Goal: Task Accomplishment & Management: Manage account settings

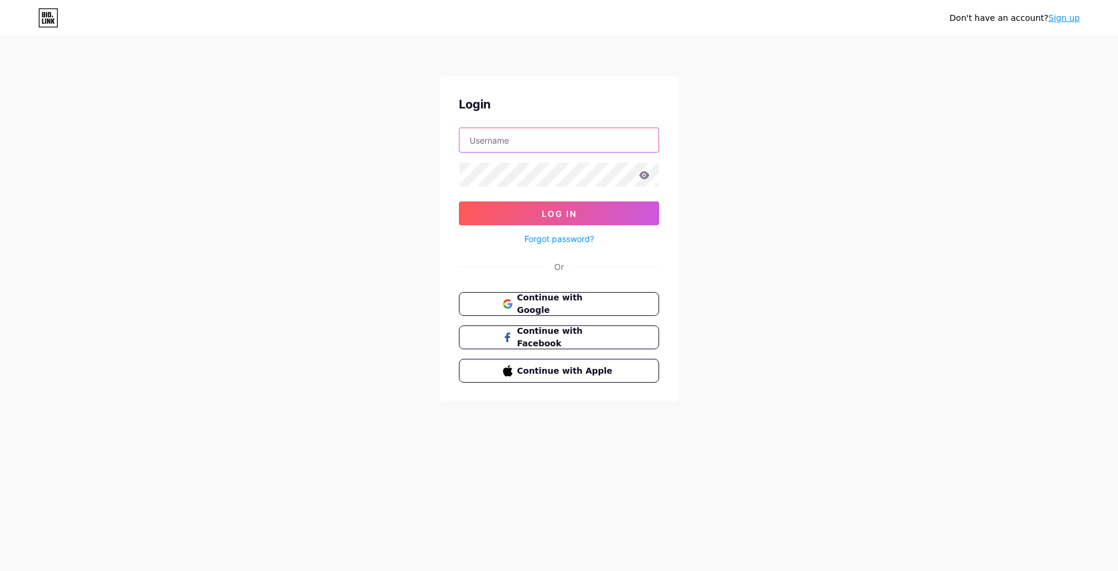
click at [554, 142] on input "text" at bounding box center [559, 140] width 199 height 24
drag, startPoint x: 709, startPoint y: 165, endPoint x: 696, endPoint y: 161, distance: 14.2
click at [709, 165] on div "Don't have an account? Sign up Login Log In Forgot password? Or Continue with G…" at bounding box center [559, 220] width 1118 height 440
click at [528, 138] on input "text" at bounding box center [559, 140] width 199 height 24
type input "[EMAIL_ADDRESS][DOMAIN_NAME]"
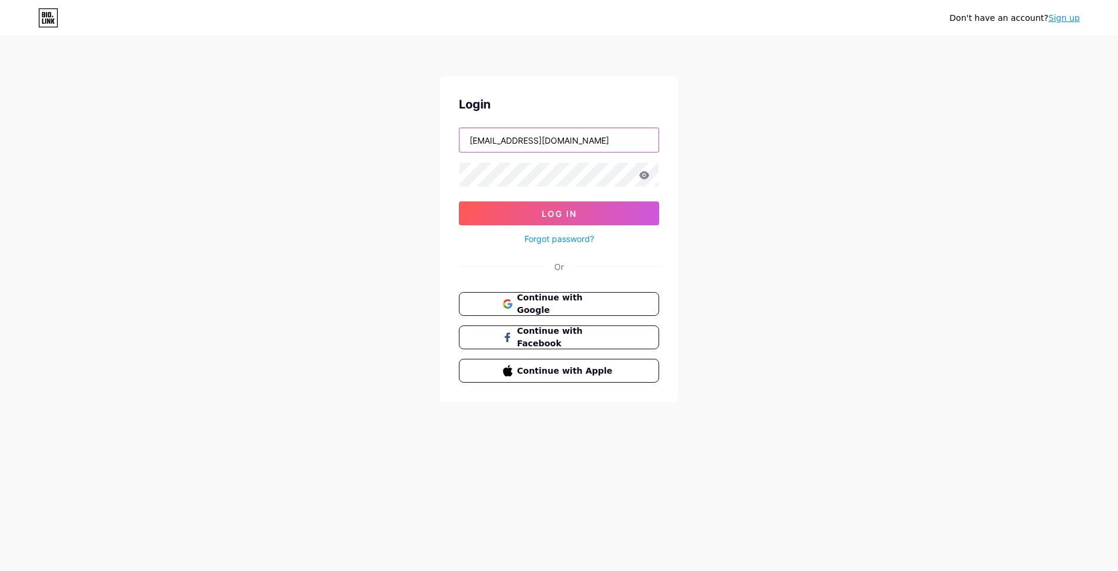
drag, startPoint x: 578, startPoint y: 139, endPoint x: 442, endPoint y: 138, distance: 135.9
click at [463, 138] on input "[EMAIL_ADDRESS][DOMAIN_NAME]" at bounding box center [559, 140] width 199 height 24
click at [514, 141] on input "text" at bounding box center [559, 140] width 199 height 24
type input "McRae"
click at [459, 201] on button "Log In" at bounding box center [559, 213] width 200 height 24
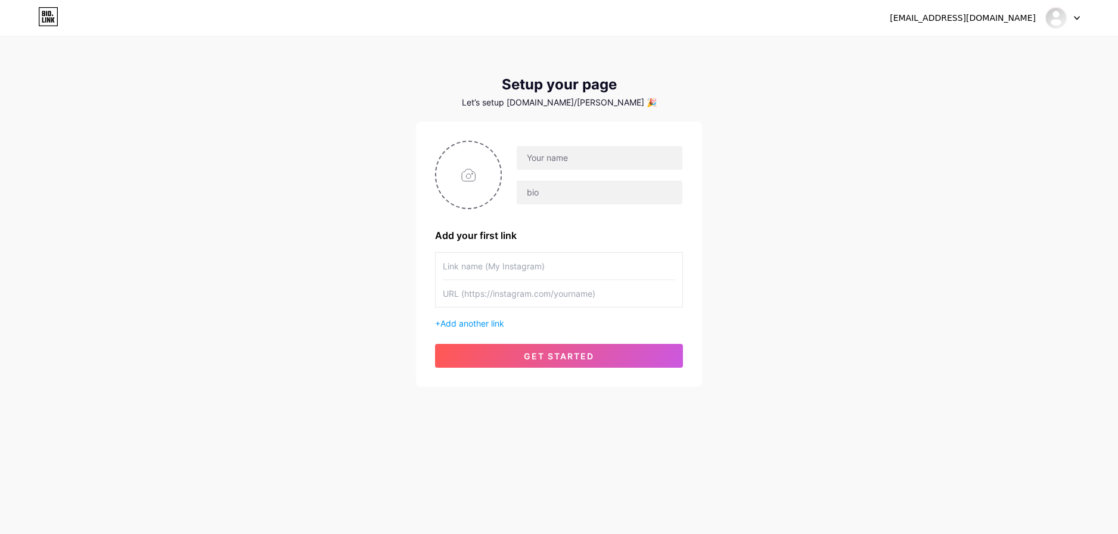
click at [527, 355] on span "get started" at bounding box center [559, 356] width 70 height 10
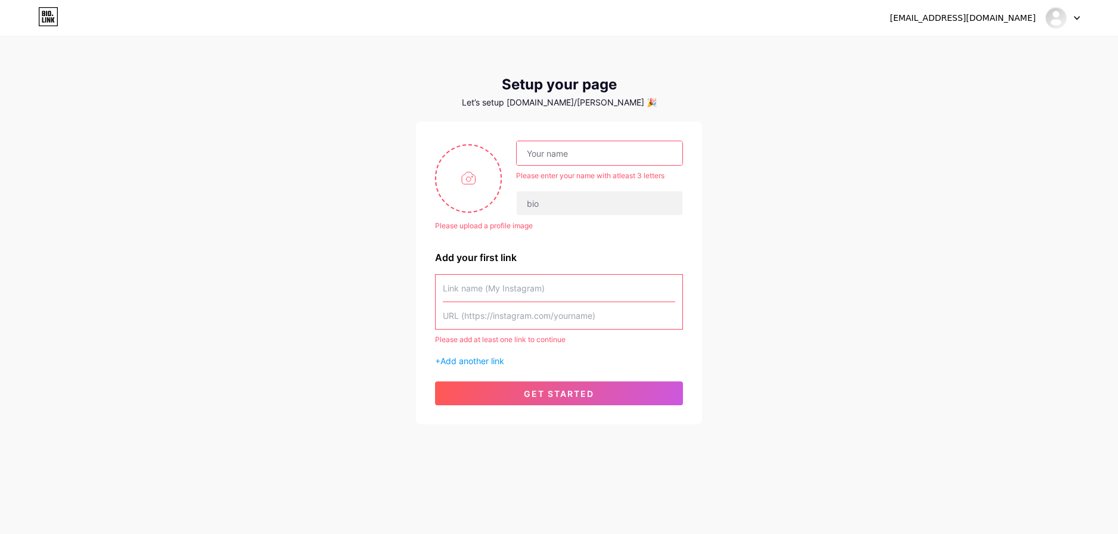
click at [579, 157] on input "text" at bounding box center [600, 153] width 166 height 24
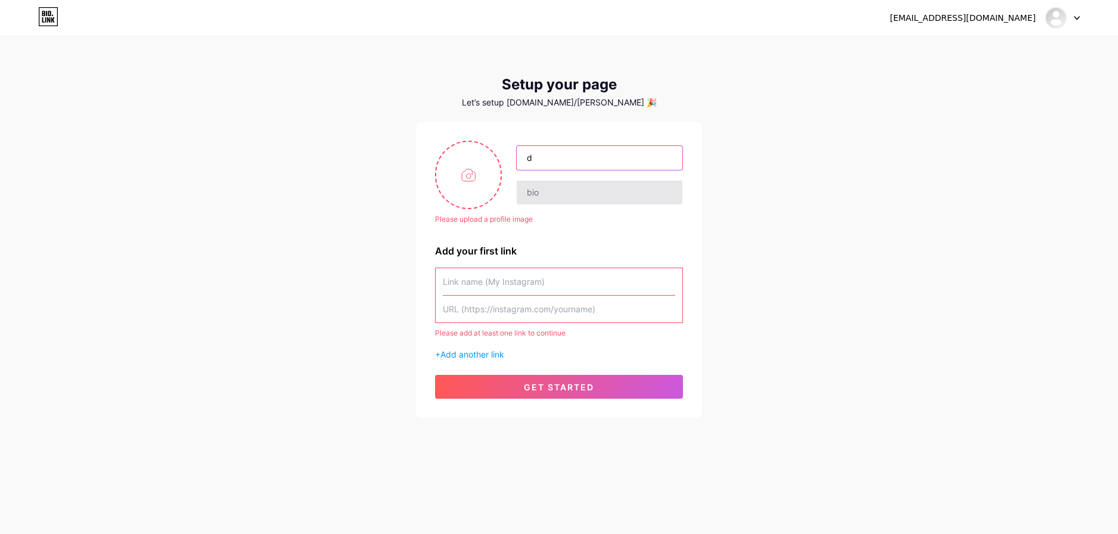
type input "d"
click at [562, 199] on input "text" at bounding box center [600, 193] width 166 height 24
type input "d"
click at [551, 277] on input "text" at bounding box center [559, 281] width 232 height 27
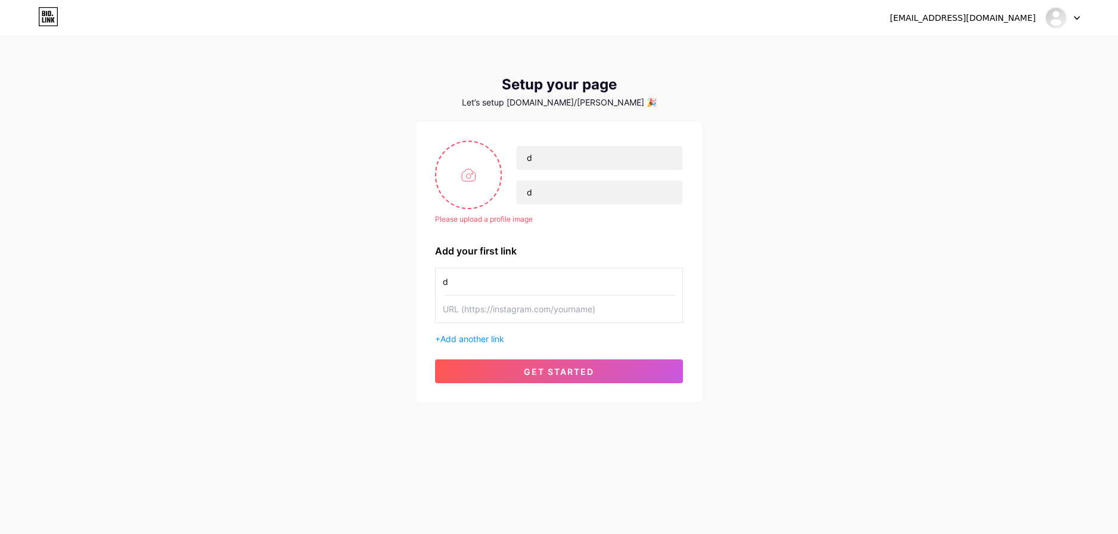
type input "d"
click at [548, 320] on input "text" at bounding box center [559, 309] width 232 height 27
type input "d"
click at [550, 367] on span "get started" at bounding box center [559, 372] width 70 height 10
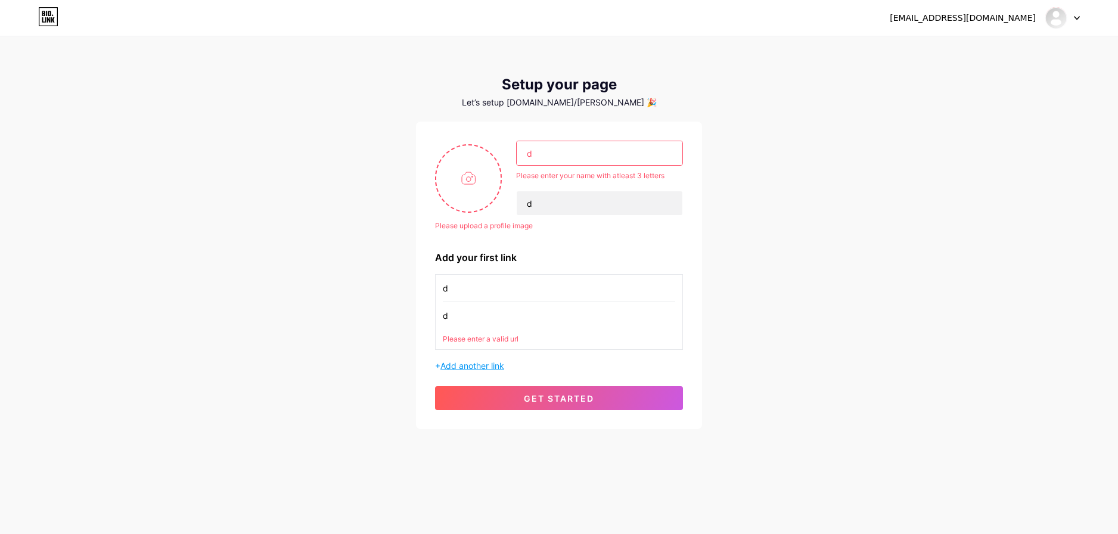
click at [479, 364] on span "Add another link" at bounding box center [473, 366] width 64 height 10
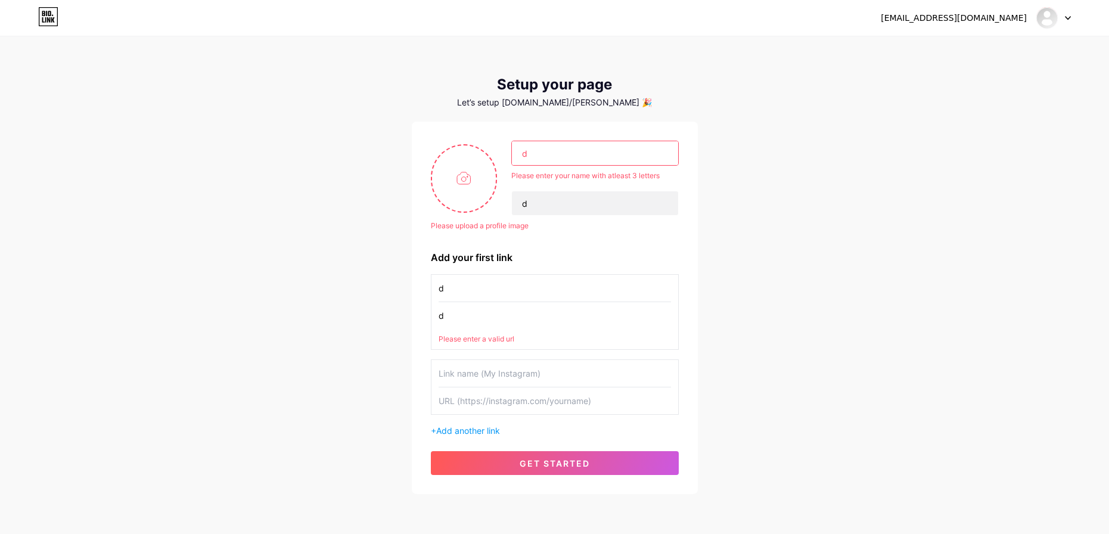
click at [432, 430] on div "+ Add another link" at bounding box center [555, 430] width 248 height 13
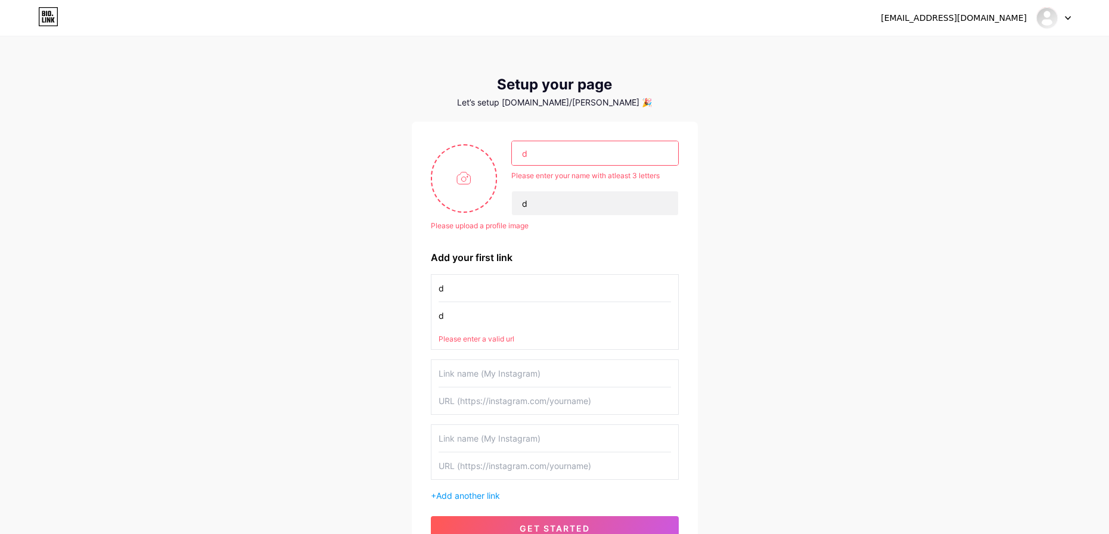
drag, startPoint x: 582, startPoint y: 48, endPoint x: 598, endPoint y: 42, distance: 17.2
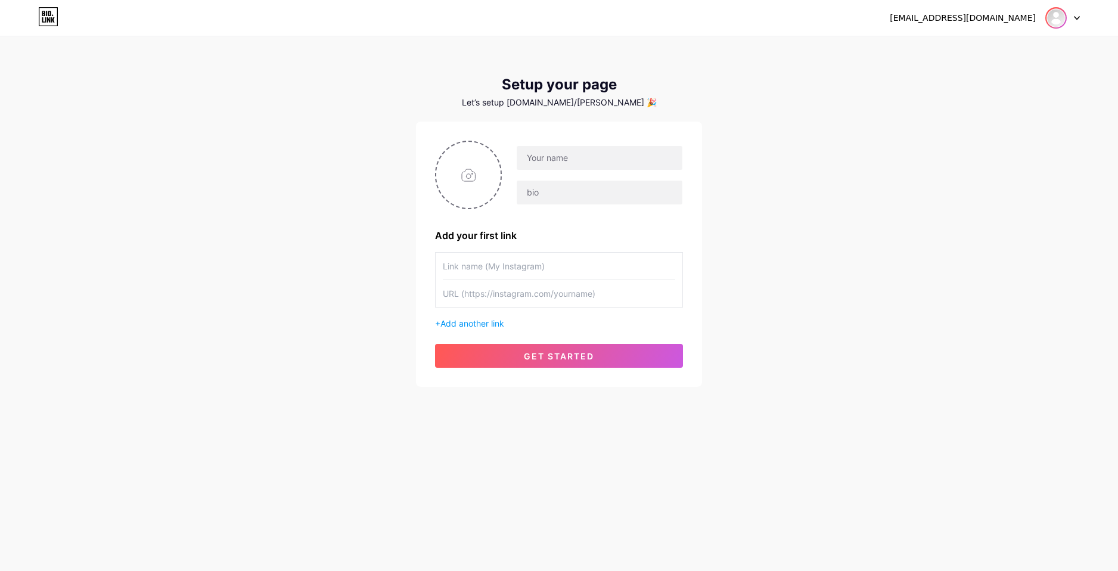
click at [1065, 14] on img at bounding box center [1056, 17] width 19 height 19
click at [977, 43] on link "Dashboard" at bounding box center [1006, 49] width 148 height 32
click at [604, 103] on div "Let’s setup [DOMAIN_NAME]/[PERSON_NAME] 🎉" at bounding box center [559, 103] width 286 height 10
click at [54, 10] on icon at bounding box center [48, 16] width 20 height 19
drag, startPoint x: 597, startPoint y: 98, endPoint x: 567, endPoint y: 125, distance: 40.2
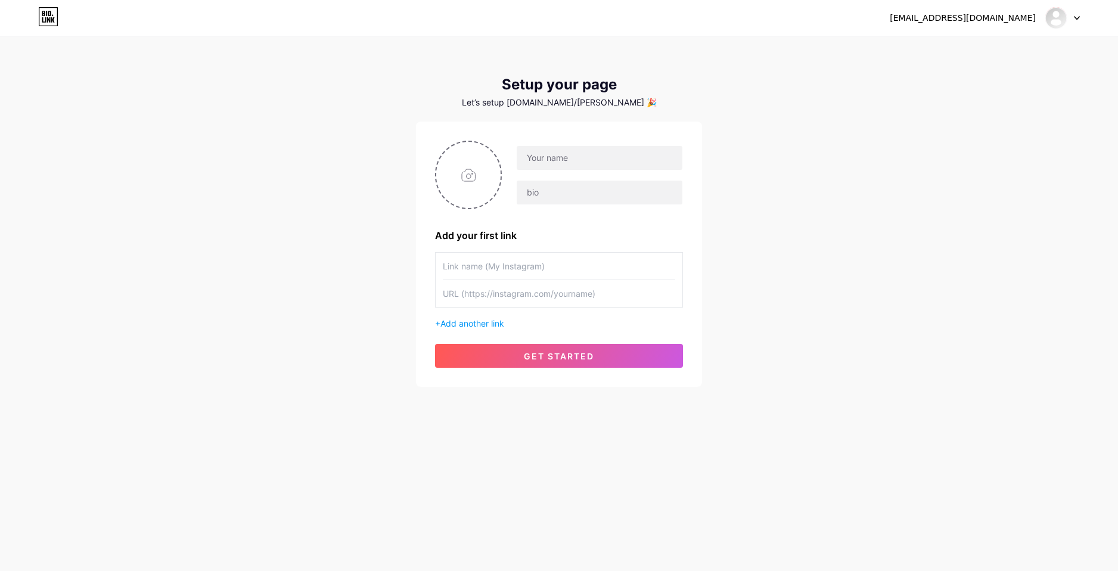
click at [596, 99] on div "Let’s setup bio.link/mcrae 🎉" at bounding box center [559, 103] width 286 height 10
click at [451, 185] on input "file" at bounding box center [468, 175] width 64 height 66
type input "C:\fakepath\Zrzut ekranu_26-7-2025_231349_www.tiktok.com.jpeg"
click at [519, 295] on input "text" at bounding box center [559, 293] width 232 height 27
click at [494, 294] on input "text" at bounding box center [559, 293] width 232 height 27
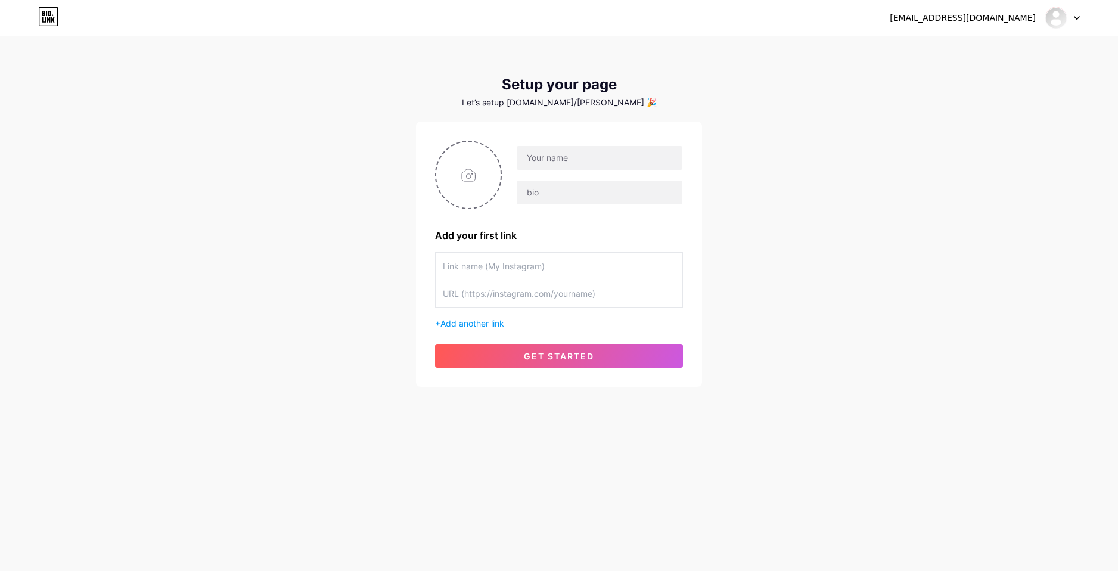
click at [1071, 21] on div at bounding box center [1063, 17] width 35 height 21
click at [978, 85] on li "Logout" at bounding box center [1006, 81] width 148 height 32
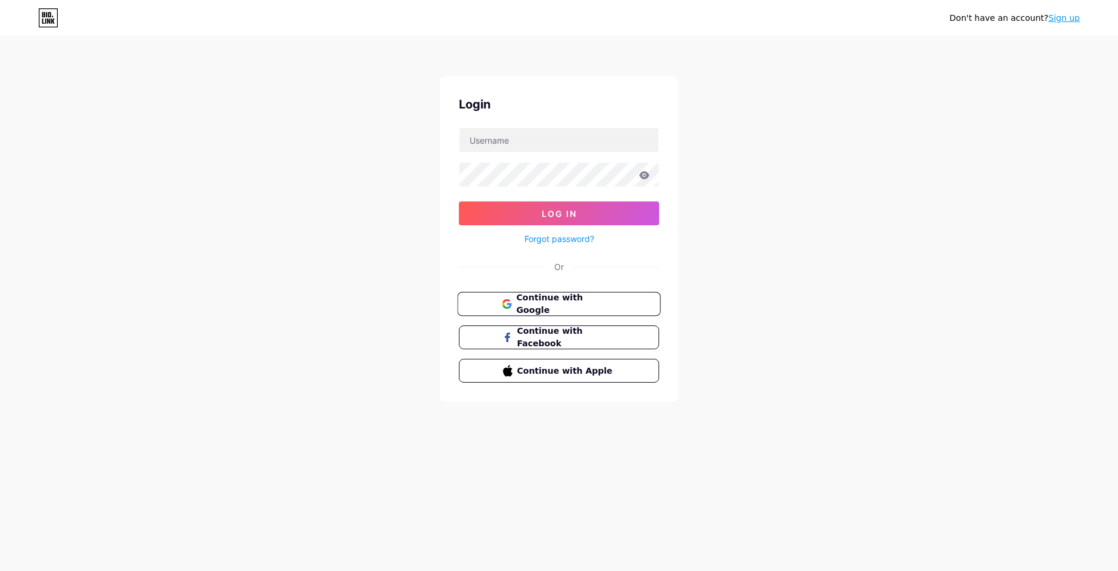
click at [587, 300] on span "Continue with Google" at bounding box center [566, 305] width 100 height 26
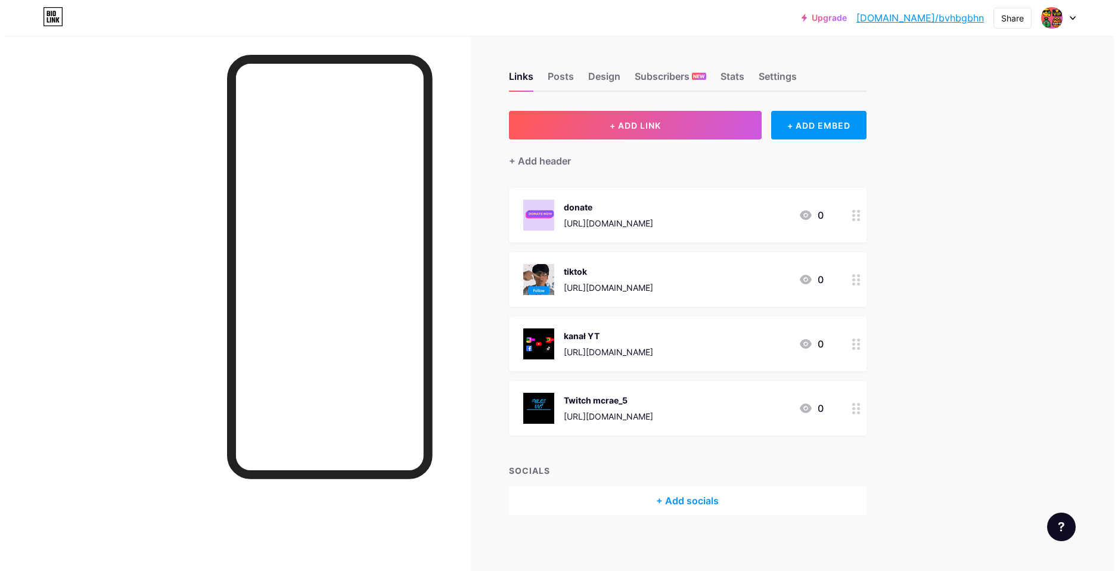
scroll to position [3, 0]
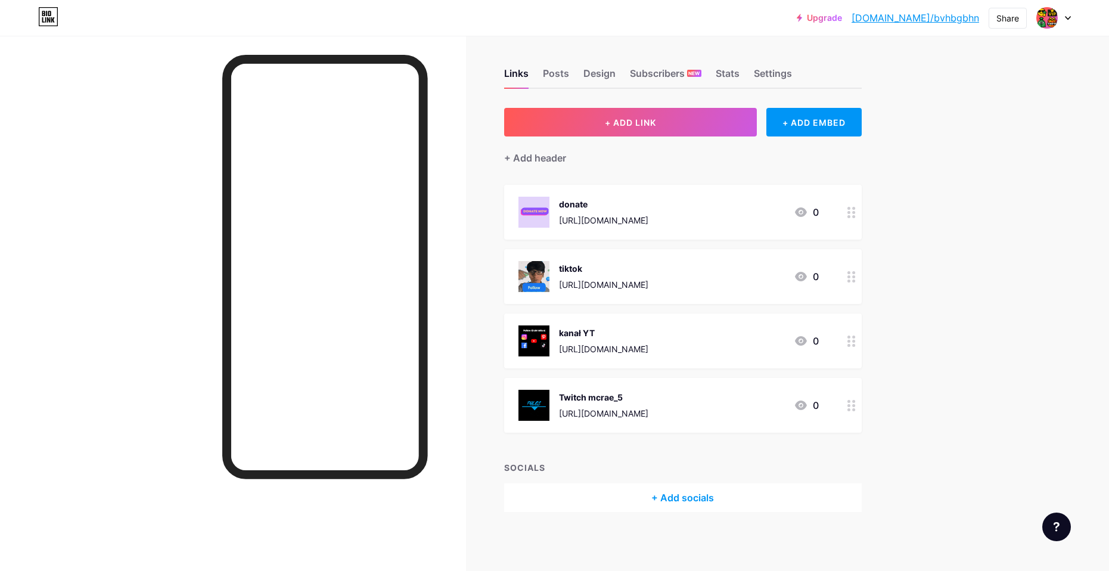
click at [674, 497] on div "+ Add socials" at bounding box center [683, 497] width 358 height 29
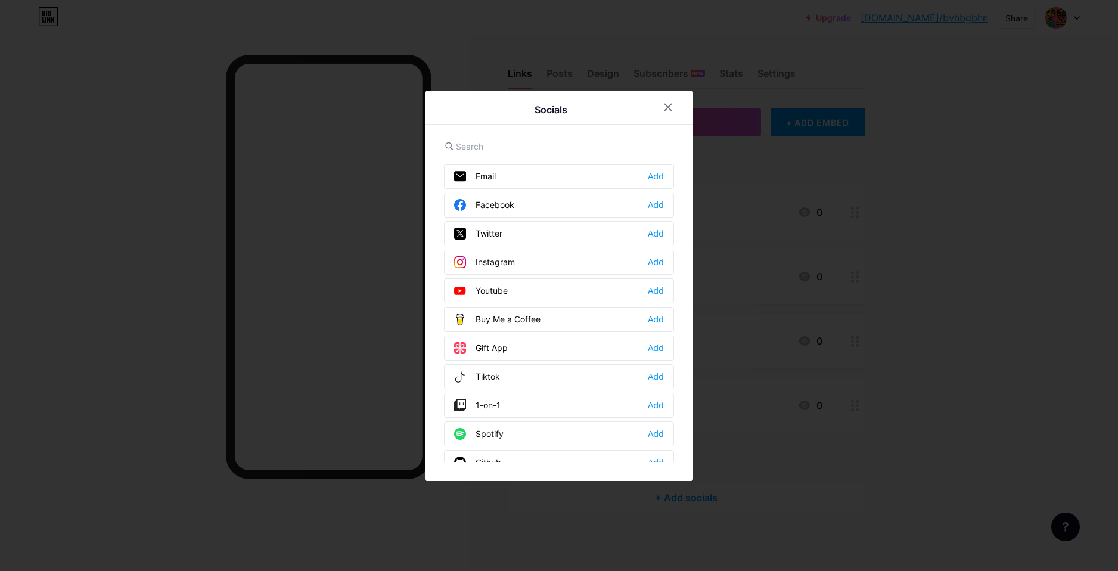
click at [498, 261] on div "Instagram" at bounding box center [484, 262] width 61 height 12
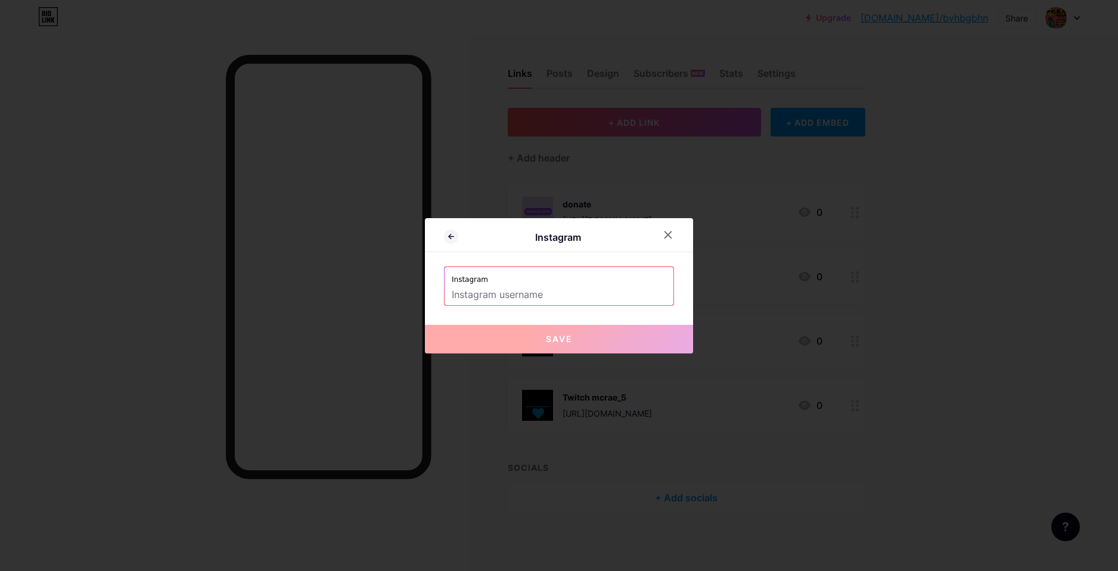
drag, startPoint x: 519, startPoint y: 291, endPoint x: 537, endPoint y: 301, distance: 20.6
click at [528, 297] on input "text" at bounding box center [559, 295] width 215 height 20
paste input "[URL][DOMAIN_NAME]"
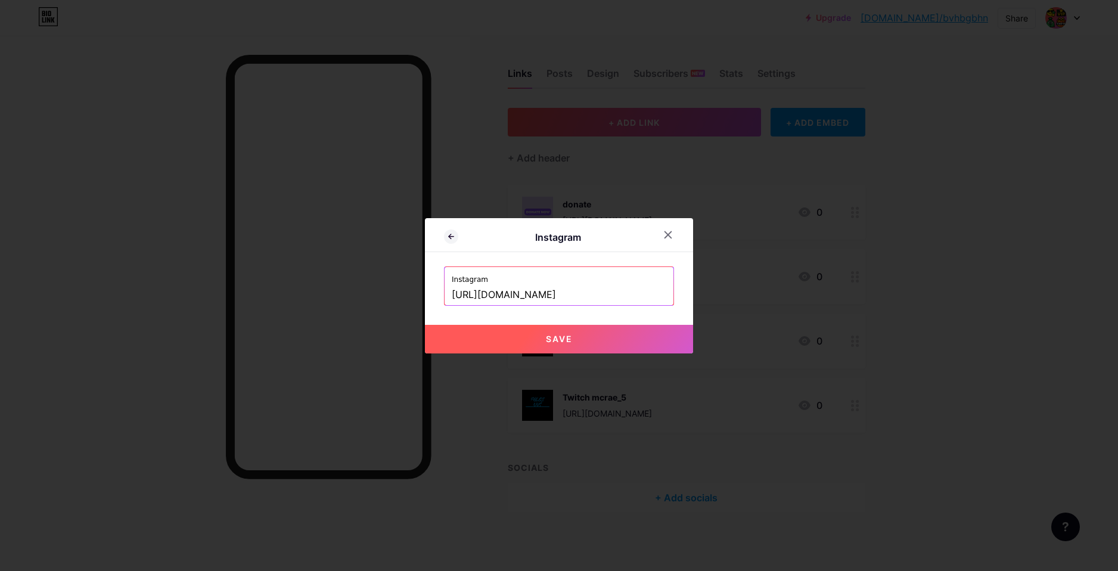
click at [557, 348] on button "Save" at bounding box center [559, 339] width 268 height 29
type input "https://instagram.com/https://www.instagram.com/_mcrae_5?igsh=MTU2bThnYjMwbno3a…"
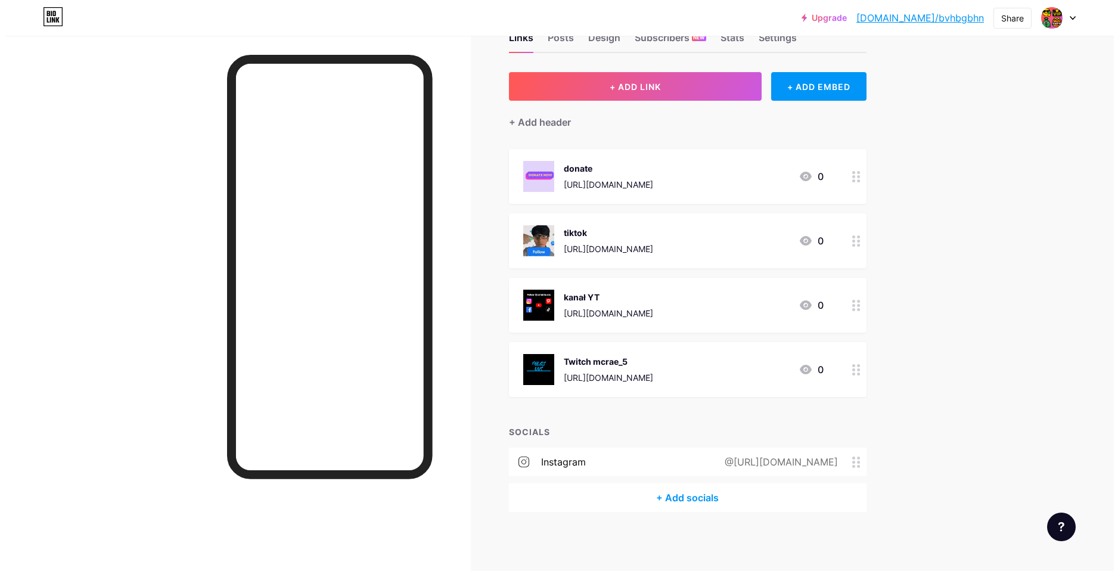
scroll to position [0, 0]
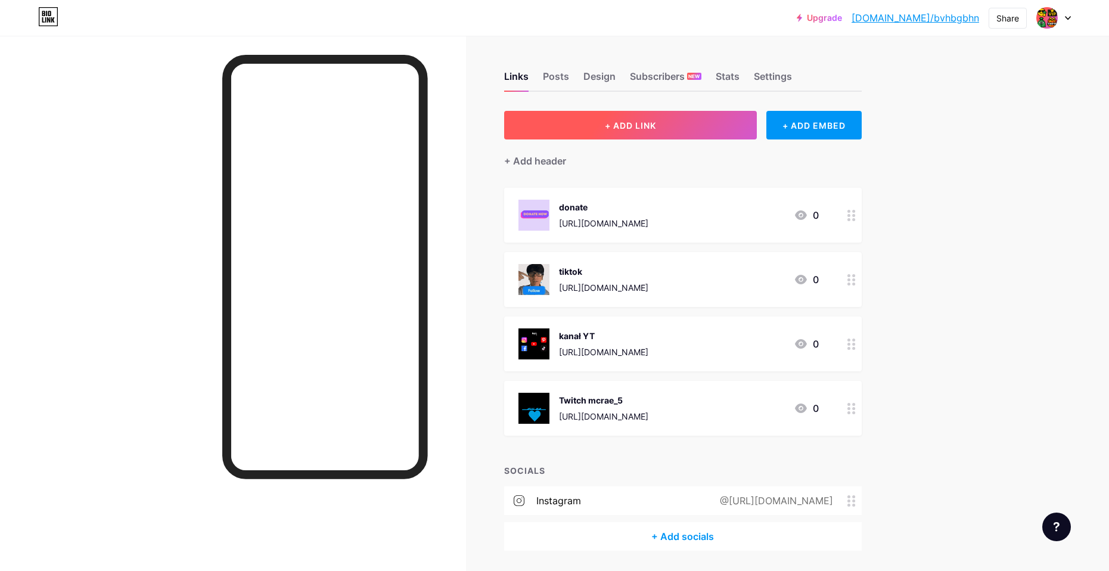
click at [611, 125] on span "+ ADD LINK" at bounding box center [630, 125] width 51 height 10
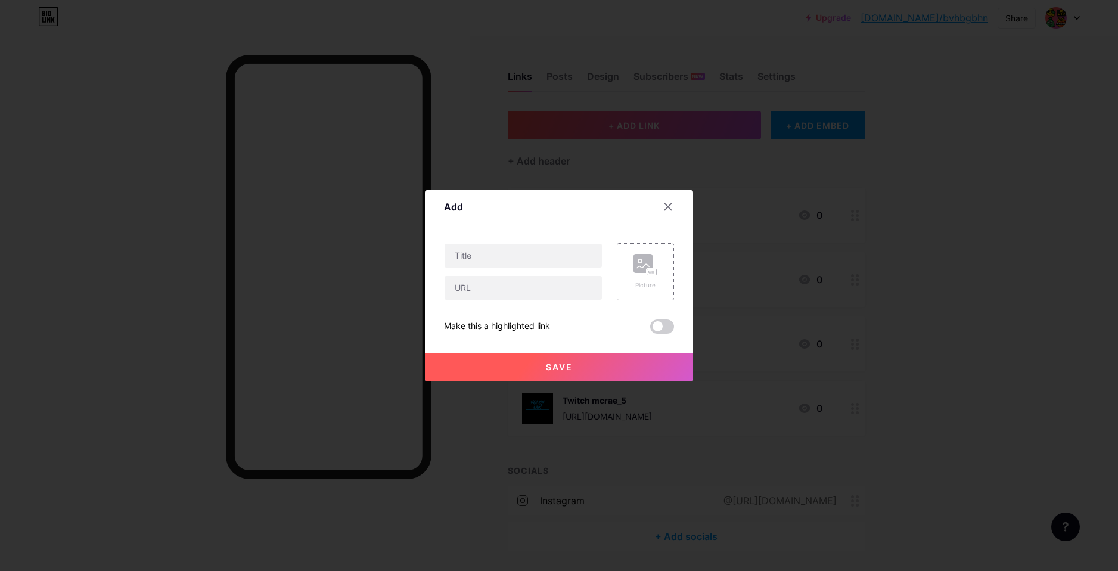
click at [644, 264] on rect at bounding box center [643, 263] width 19 height 19
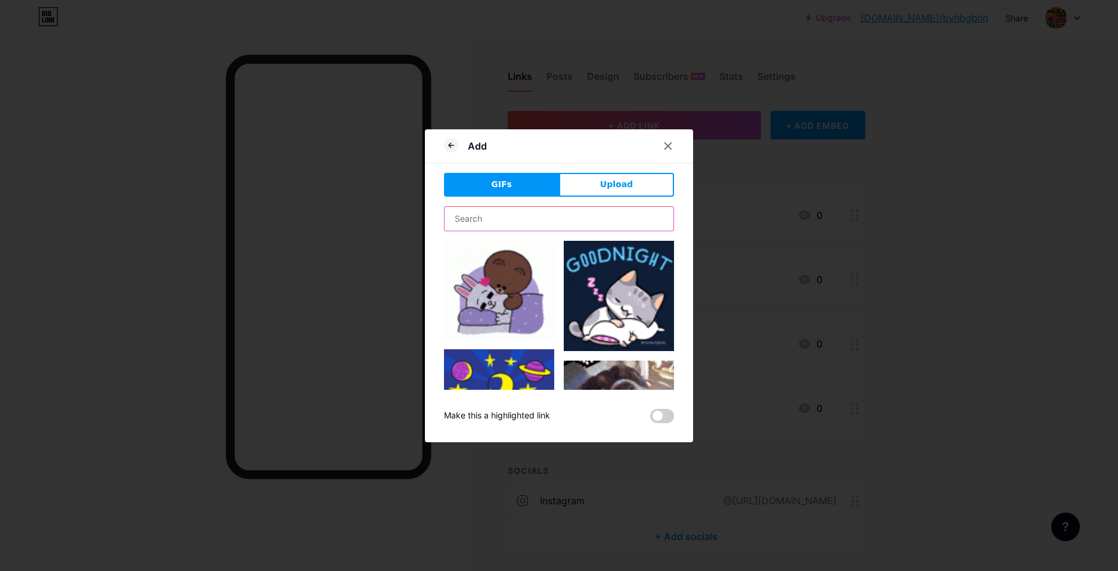
click at [480, 216] on input "text" at bounding box center [559, 219] width 229 height 24
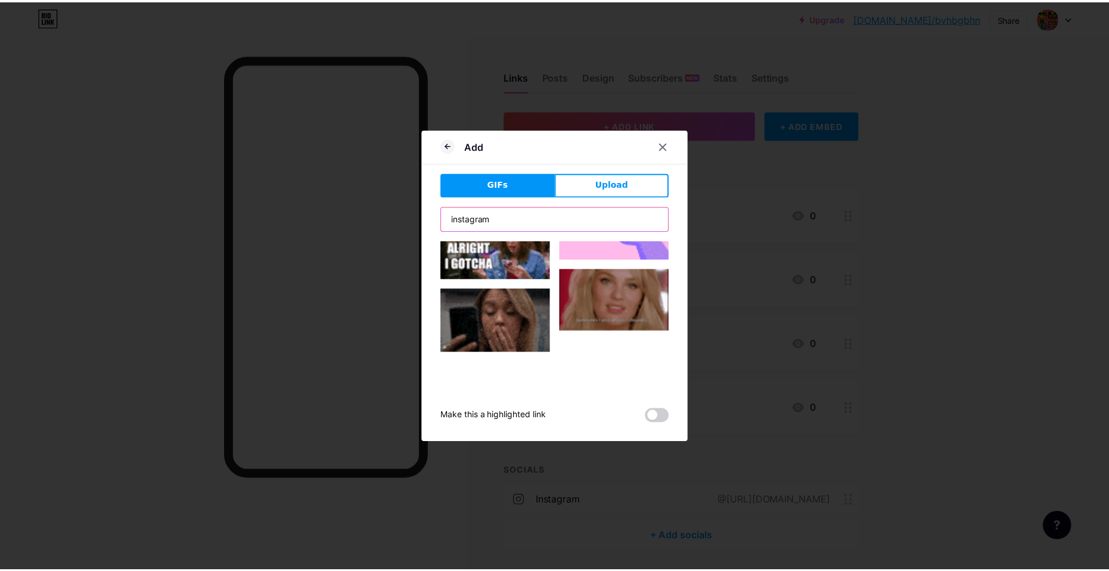
scroll to position [1834, 0]
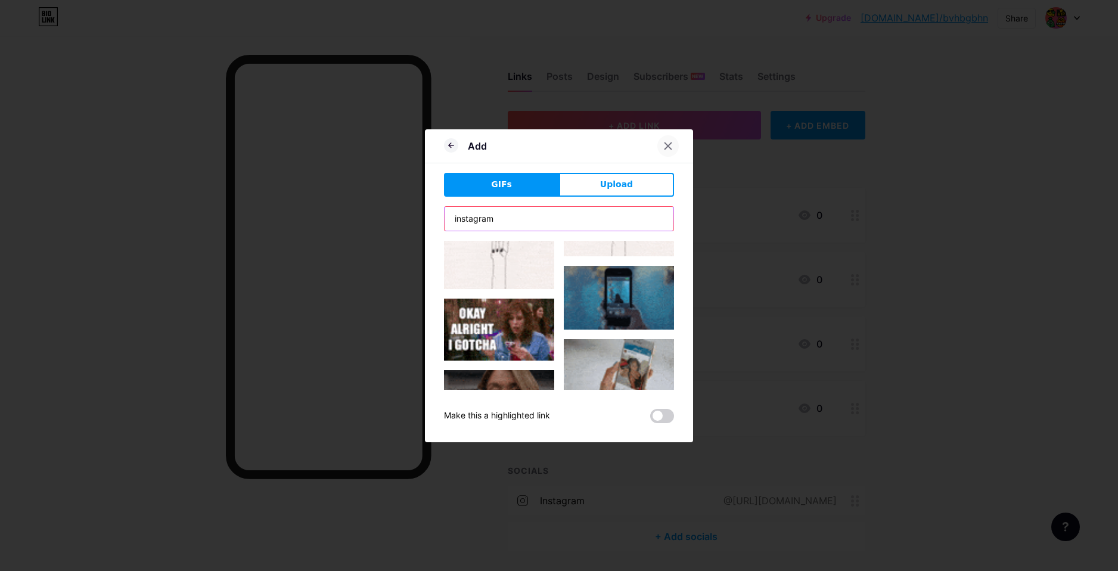
type input "instagram"
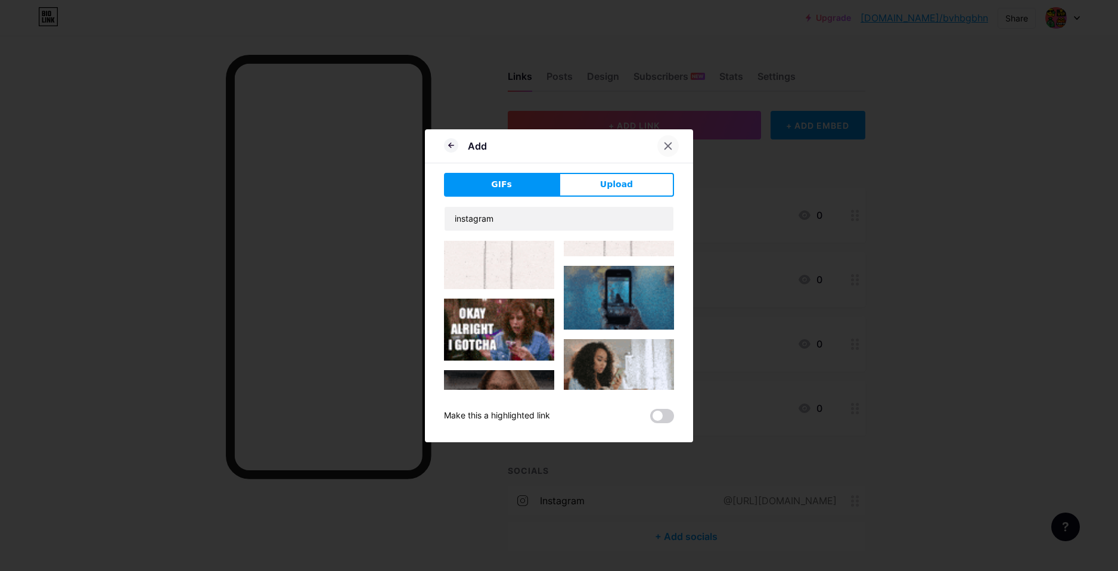
click at [667, 144] on icon at bounding box center [669, 146] width 10 height 10
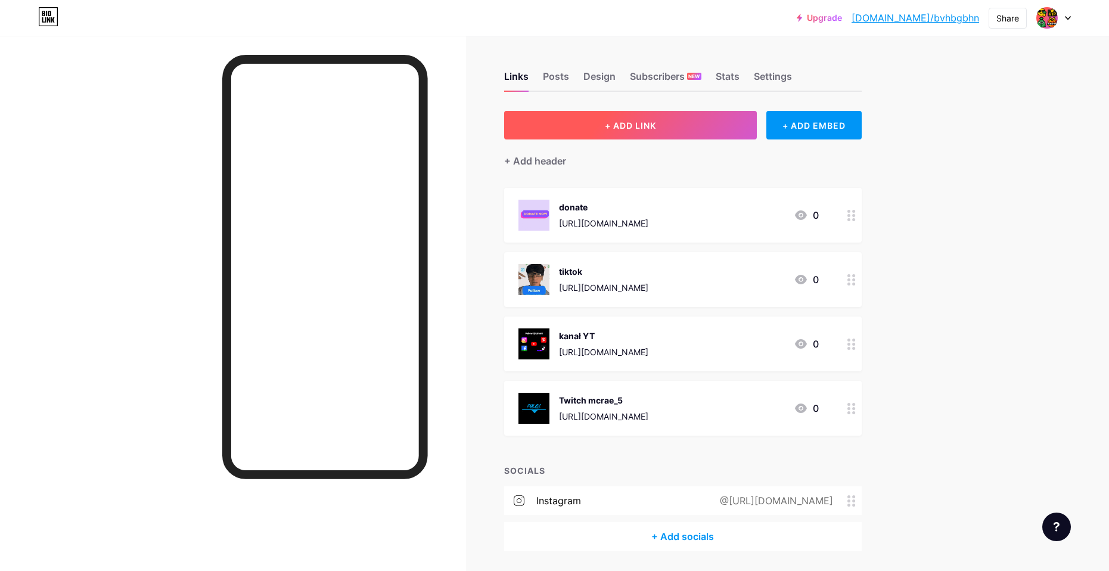
click at [670, 126] on button "+ ADD LINK" at bounding box center [630, 125] width 253 height 29
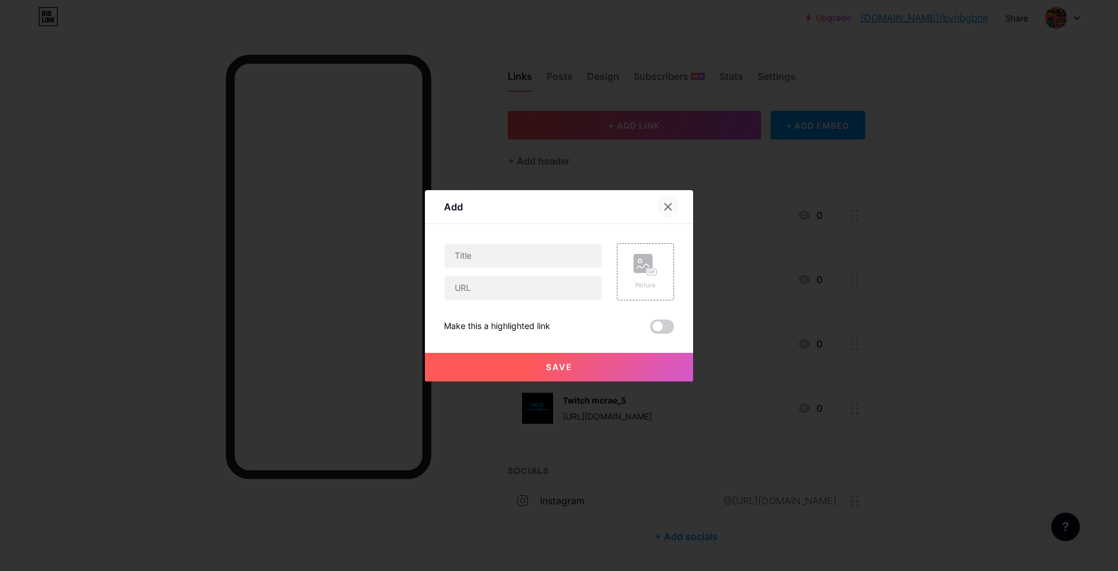
click at [665, 198] on div at bounding box center [668, 206] width 21 height 21
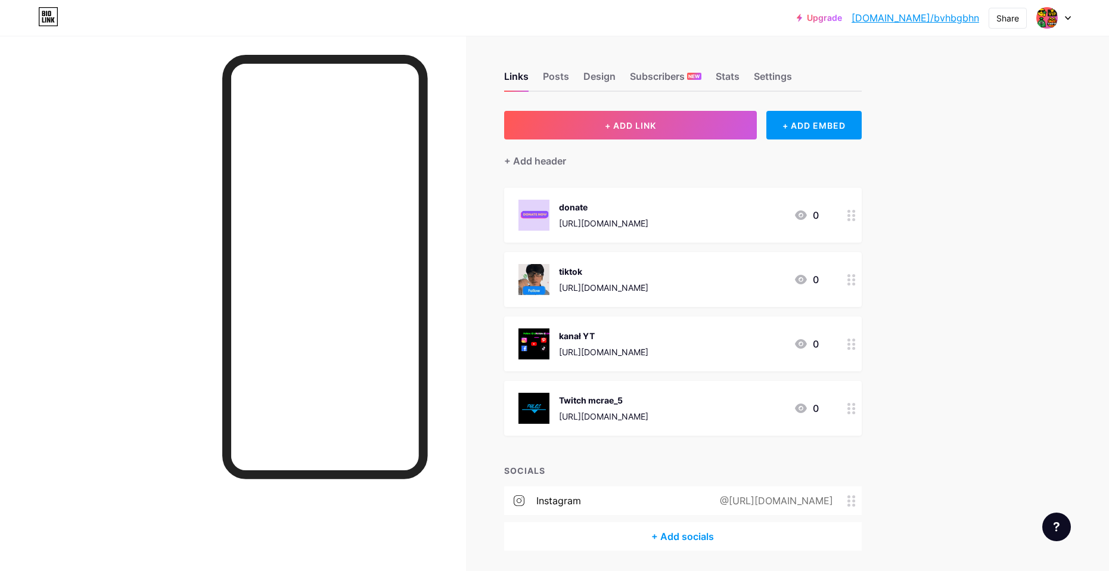
scroll to position [39, 0]
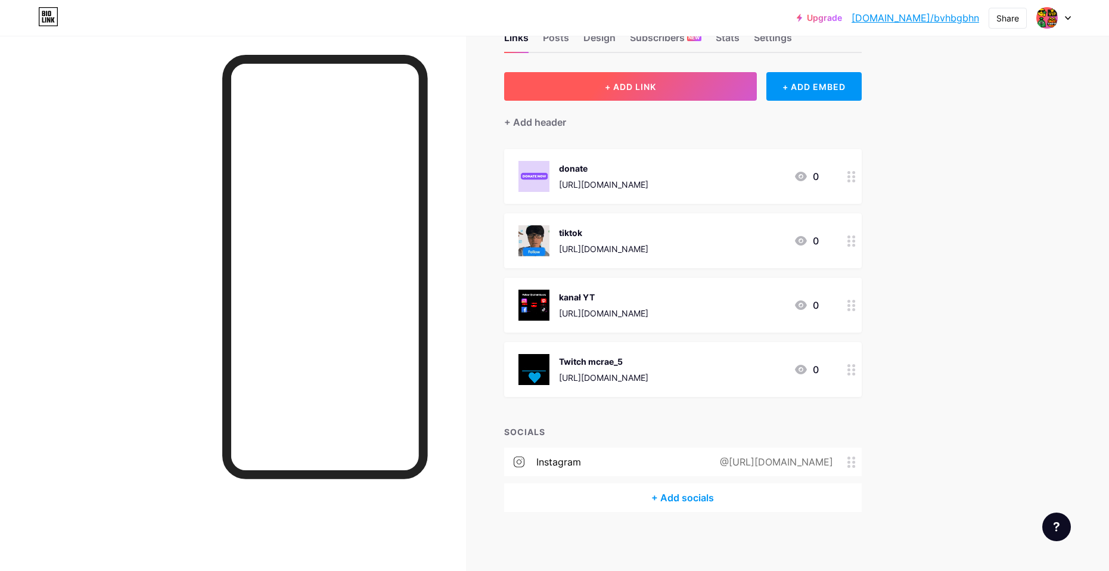
click at [621, 87] on span "+ ADD LINK" at bounding box center [630, 87] width 51 height 10
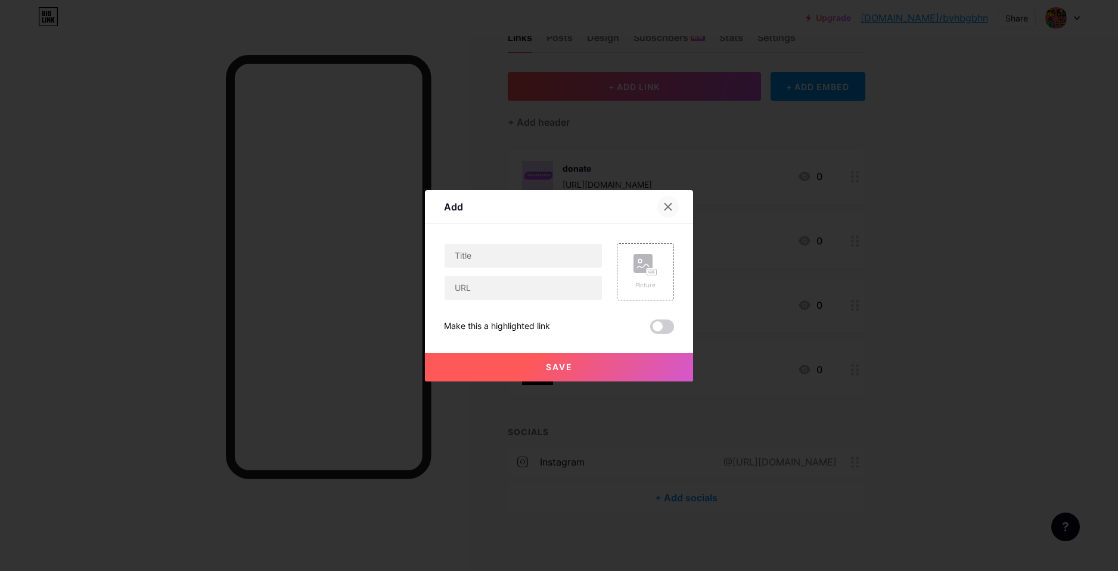
click at [664, 210] on icon at bounding box center [669, 207] width 10 height 10
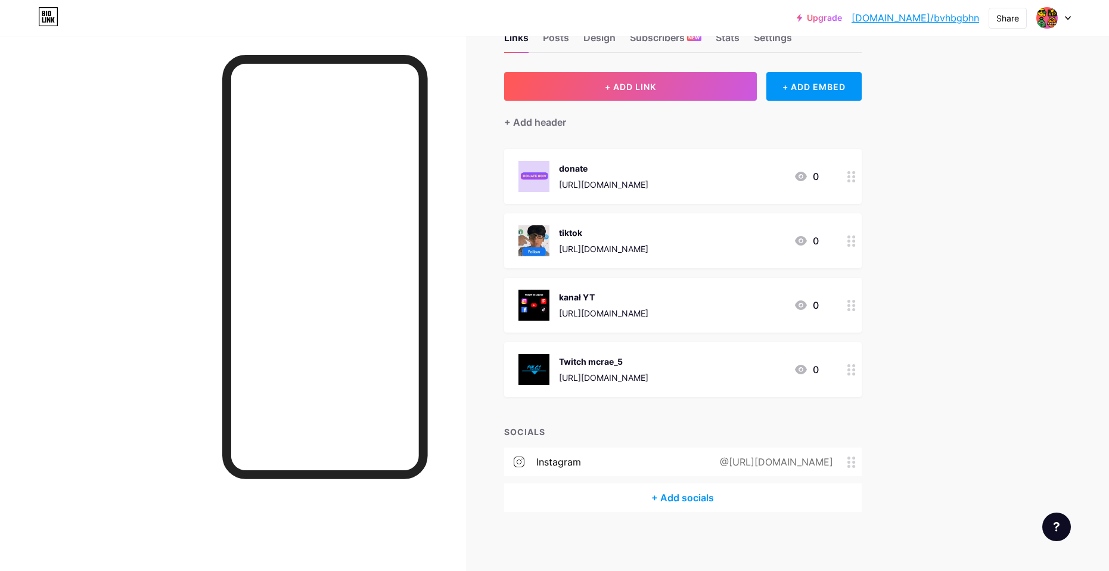
click at [847, 456] on div "@https://www.instagram.com/_mcrae_5?igsh=MTU2bThnYjMwbno3aw==" at bounding box center [774, 462] width 147 height 14
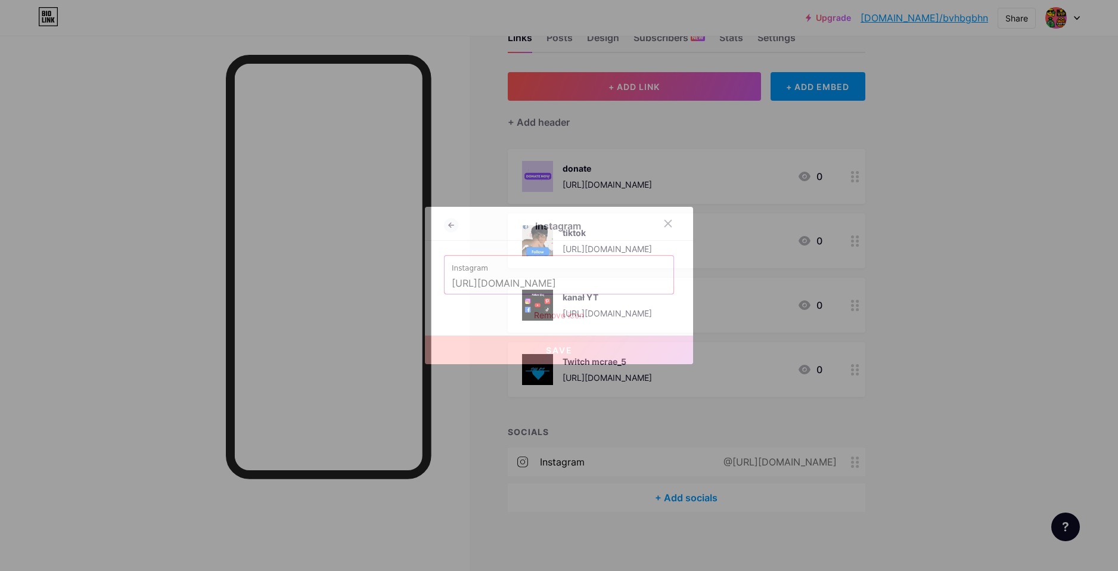
click at [536, 316] on div "Remove icon" at bounding box center [559, 315] width 230 height 13
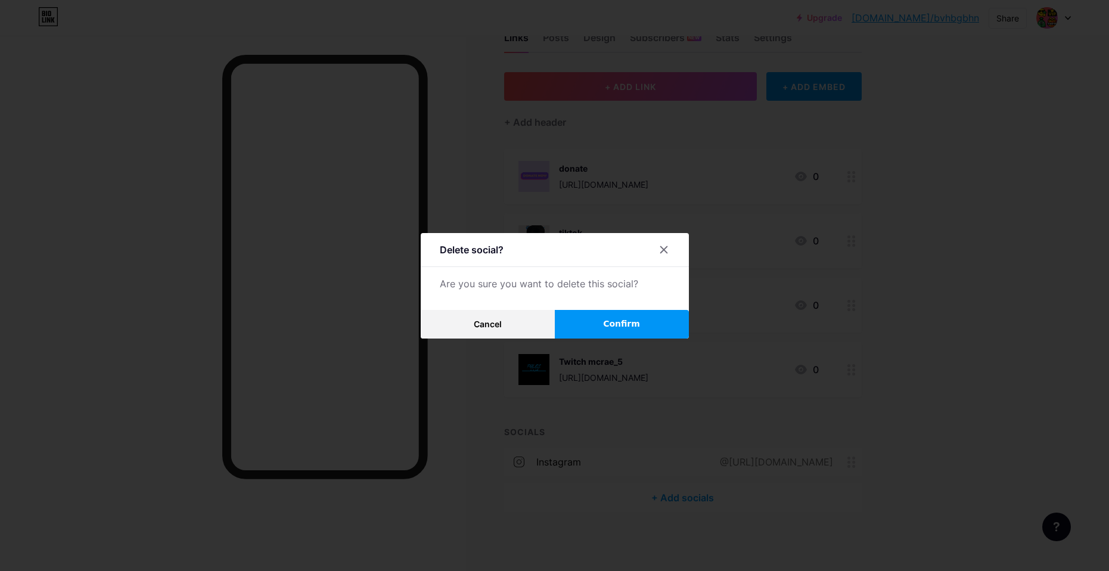
click at [632, 327] on span "Confirm" at bounding box center [621, 324] width 37 height 13
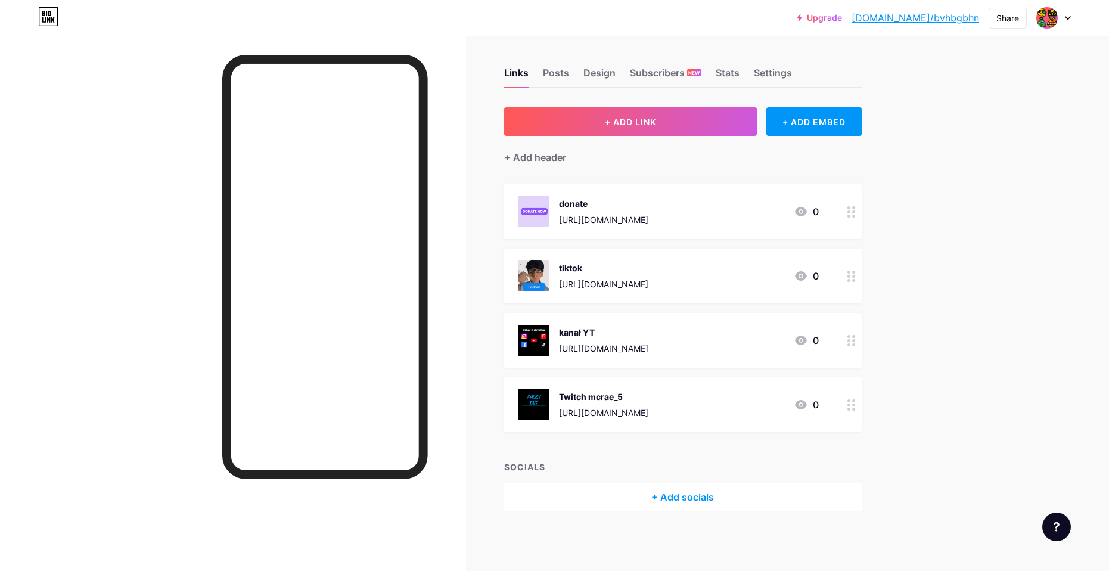
scroll to position [3, 0]
click at [416, 58] on div at bounding box center [325, 267] width 206 height 424
click at [471, 52] on div "Links Posts Design Subscribers NEW Stats Settings + ADD LINK + ADD EMBED + Add …" at bounding box center [456, 302] width 912 height 539
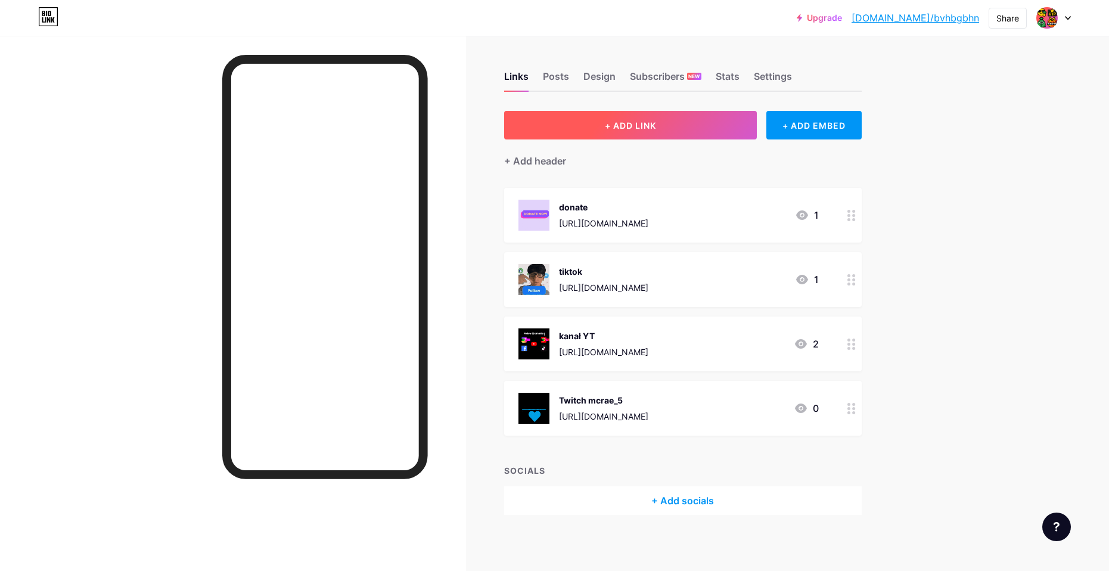
click at [597, 113] on button "+ ADD LINK" at bounding box center [630, 125] width 253 height 29
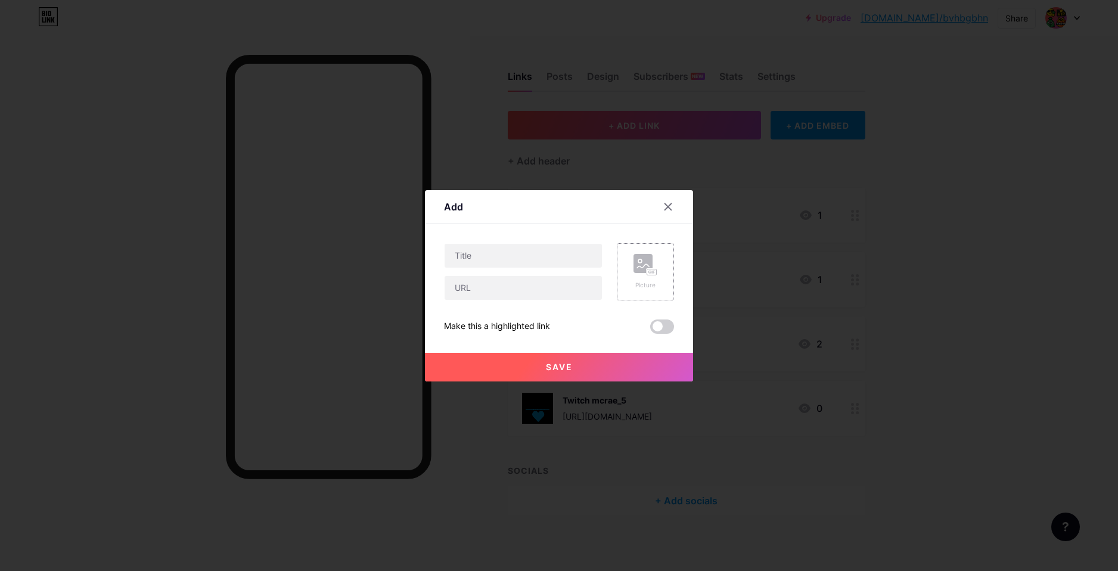
click at [660, 265] on div "Picture" at bounding box center [645, 271] width 57 height 57
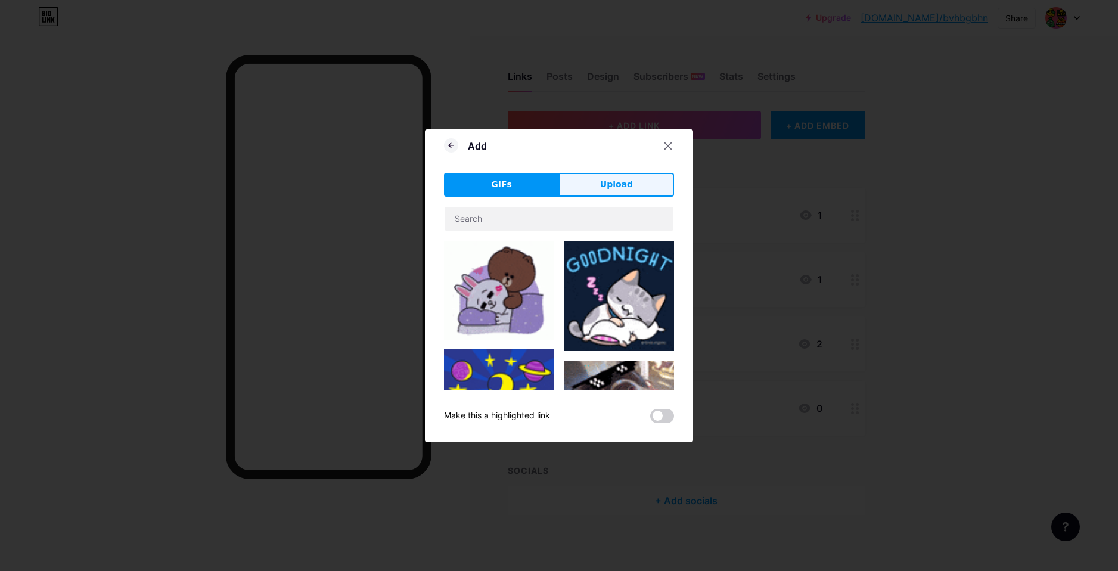
click at [593, 180] on button "Upload" at bounding box center [616, 185] width 115 height 24
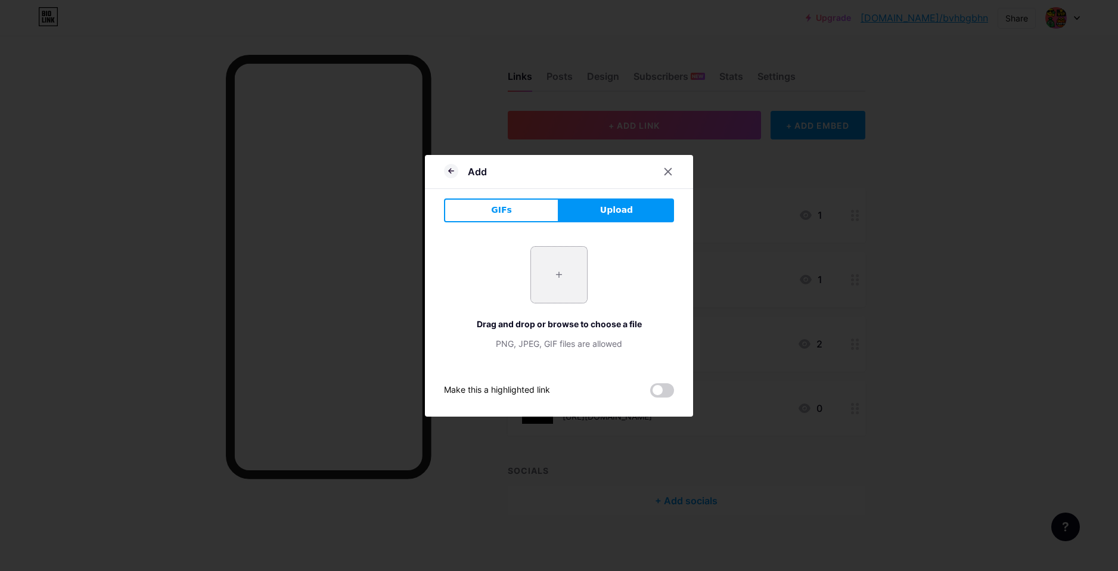
click at [552, 274] on input "file" at bounding box center [559, 275] width 56 height 56
type input "C:\fakepath\sm_5b37de3263964.jpg"
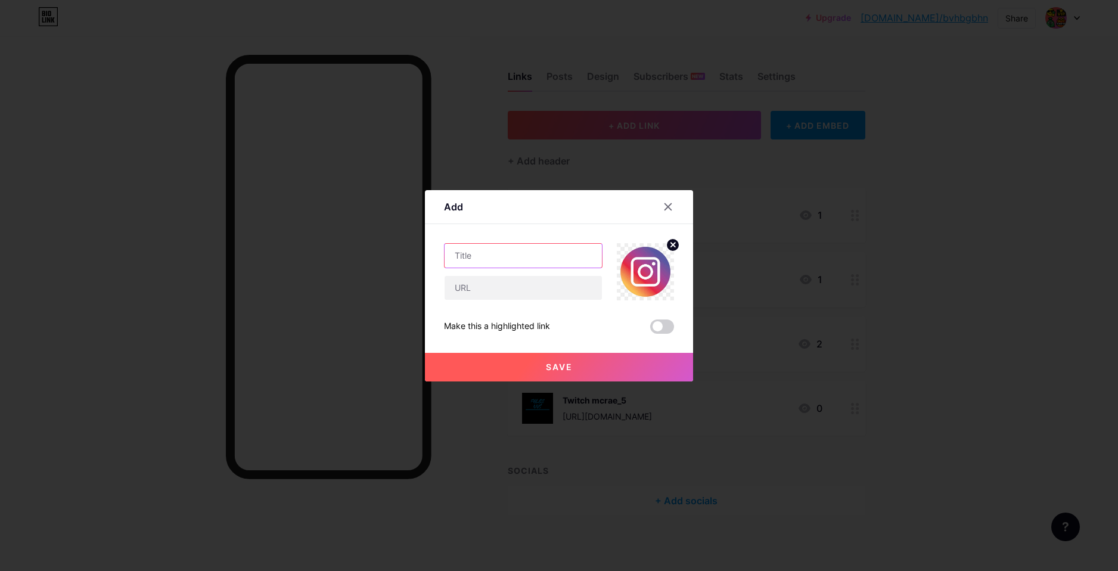
click at [463, 254] on input "text" at bounding box center [523, 256] width 157 height 24
click at [498, 294] on input "text" at bounding box center [523, 288] width 157 height 24
paste input "[URL][DOMAIN_NAME]"
type input "[URL][DOMAIN_NAME]"
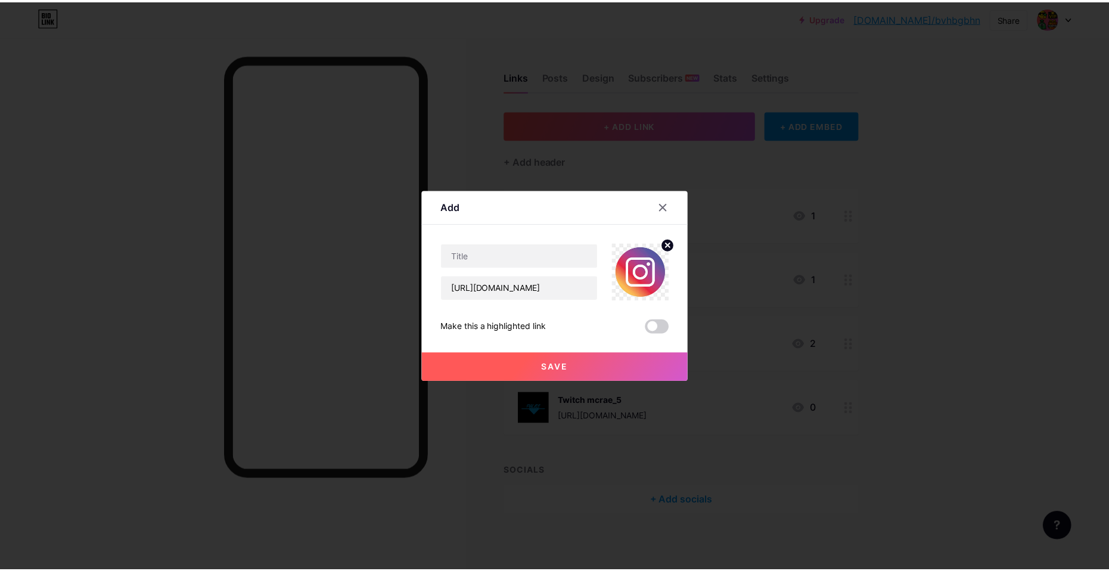
scroll to position [0, 0]
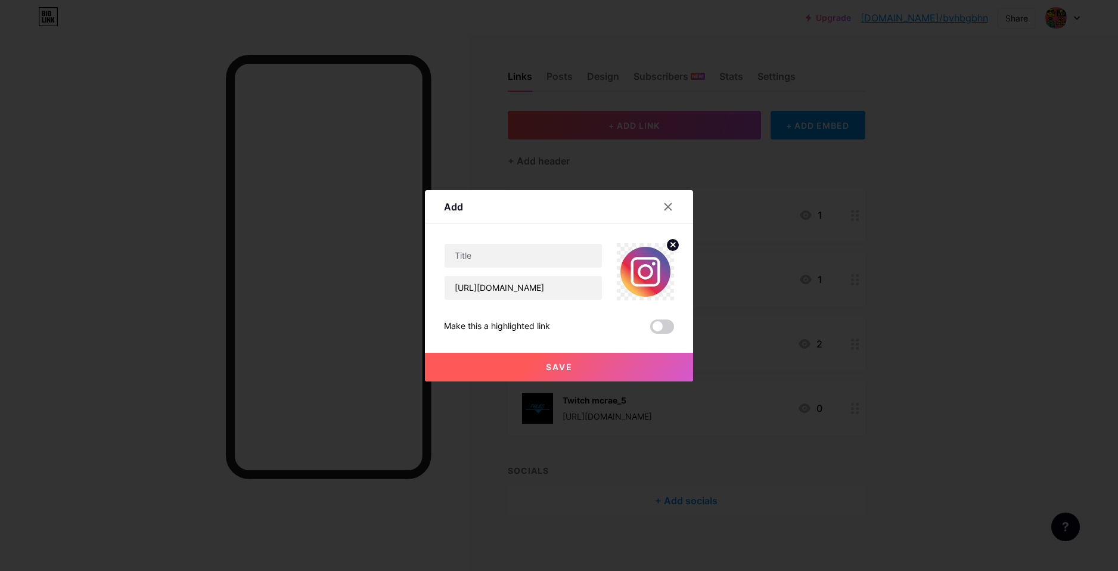
click at [568, 361] on button "Save" at bounding box center [559, 367] width 268 height 29
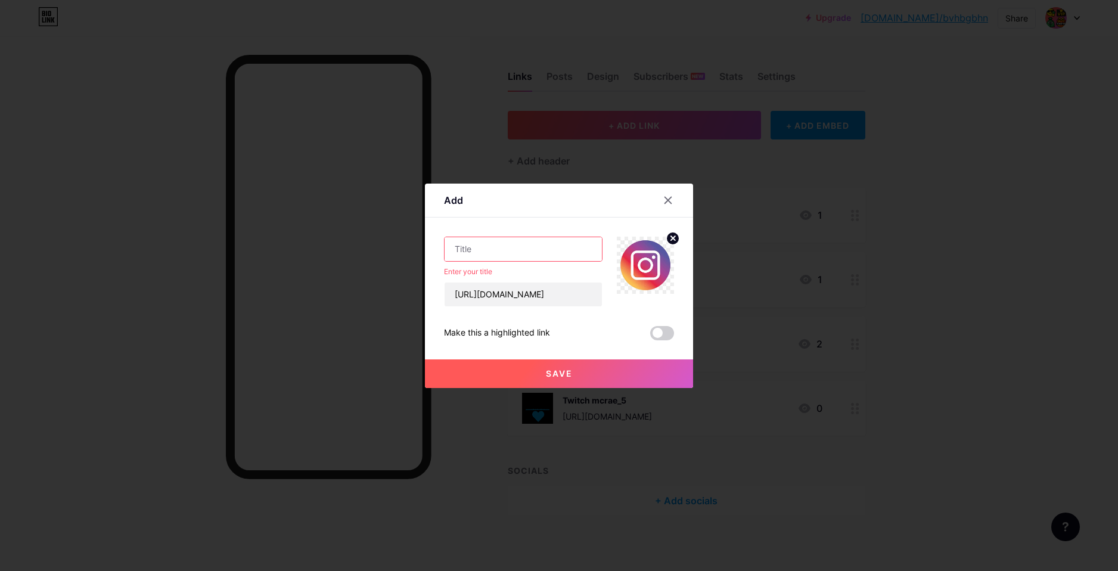
click at [506, 245] on input "text" at bounding box center [523, 249] width 157 height 24
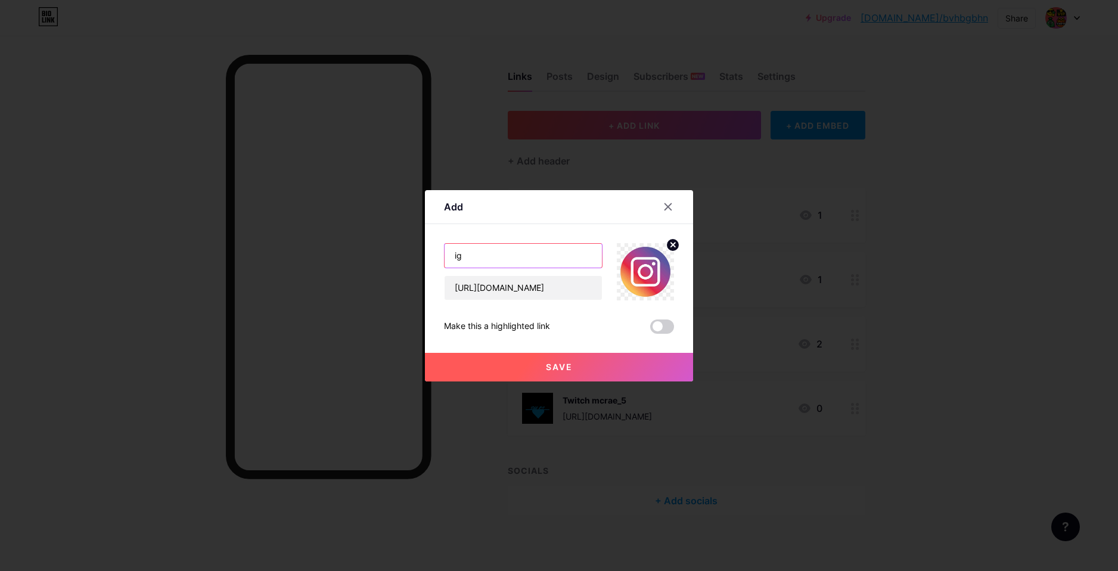
type input "ig"
click at [579, 363] on button "Save" at bounding box center [559, 367] width 268 height 29
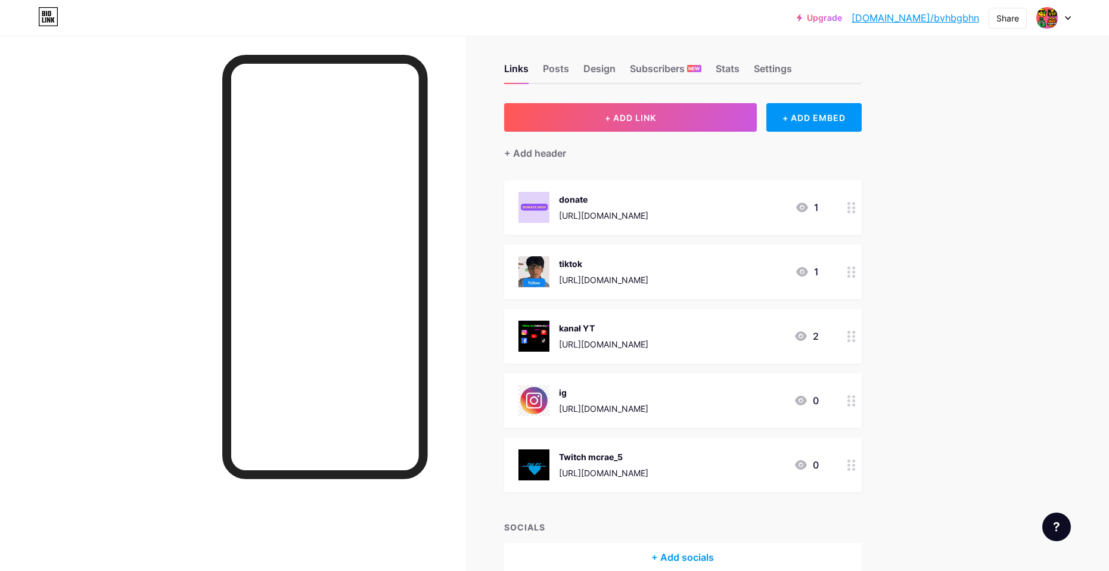
scroll to position [67, 0]
